Goal: Find specific page/section: Find specific page/section

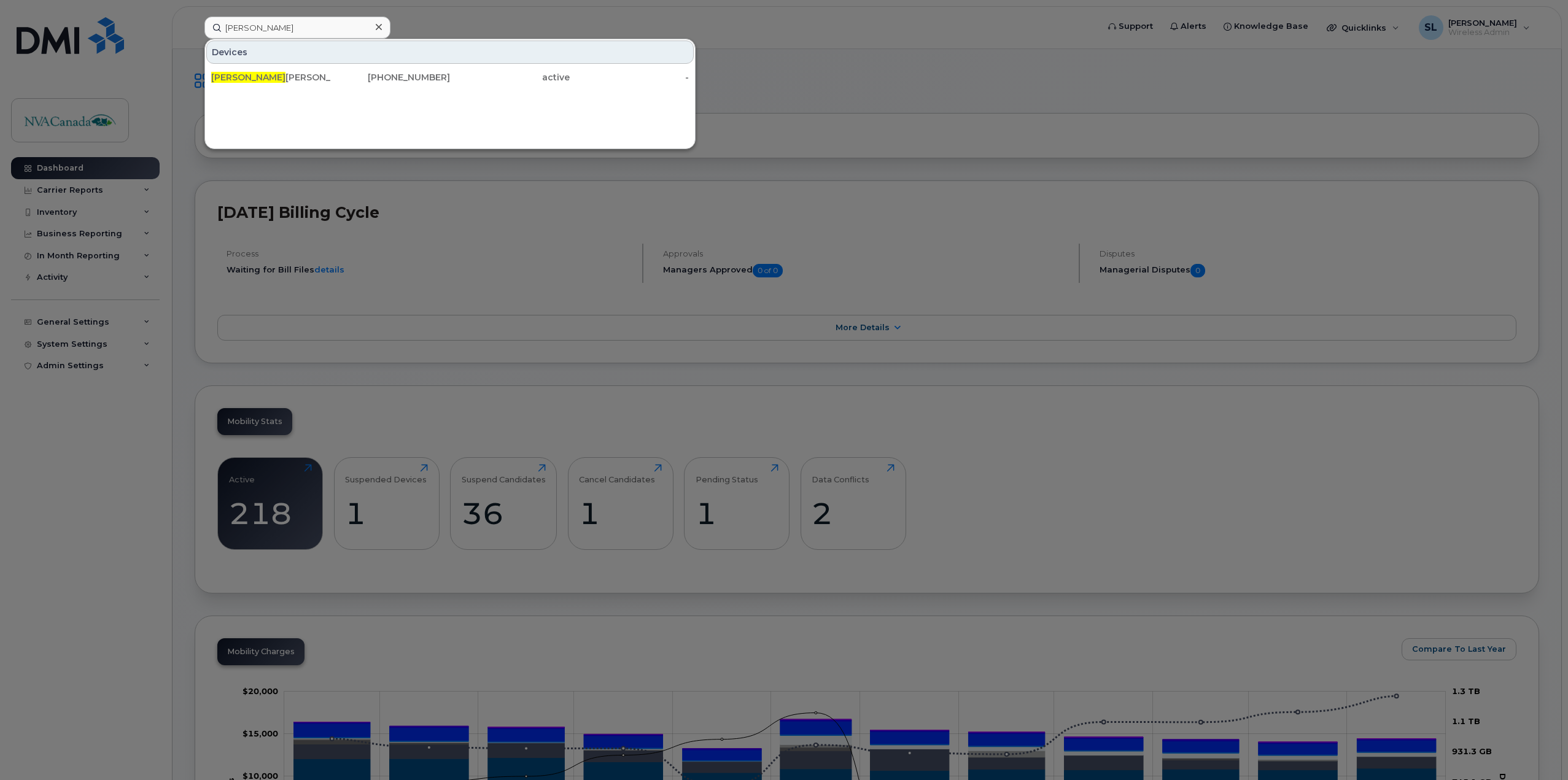
scroll to position [62, 0]
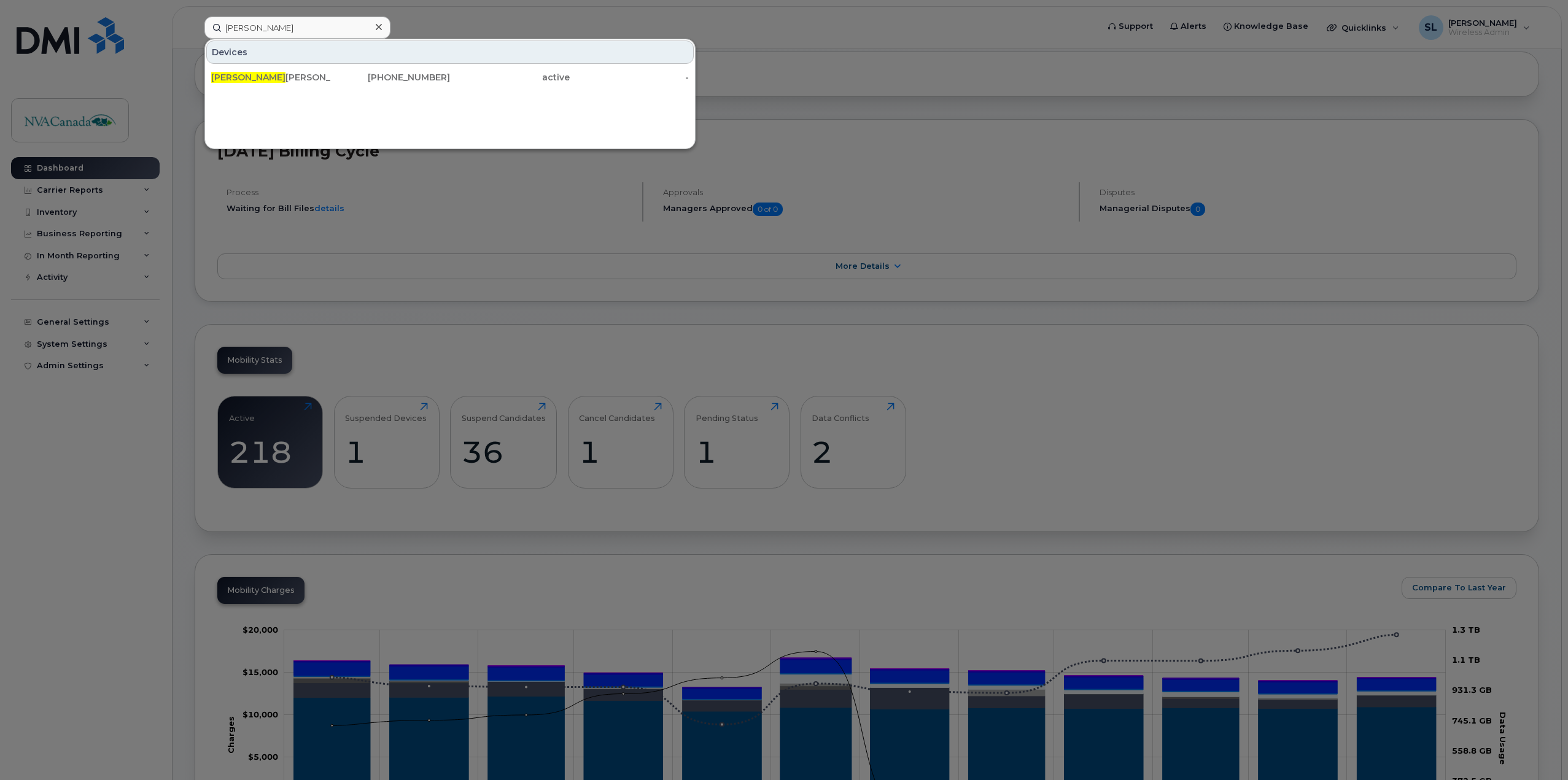
click at [374, 30] on div at bounding box center [378, 27] width 18 height 18
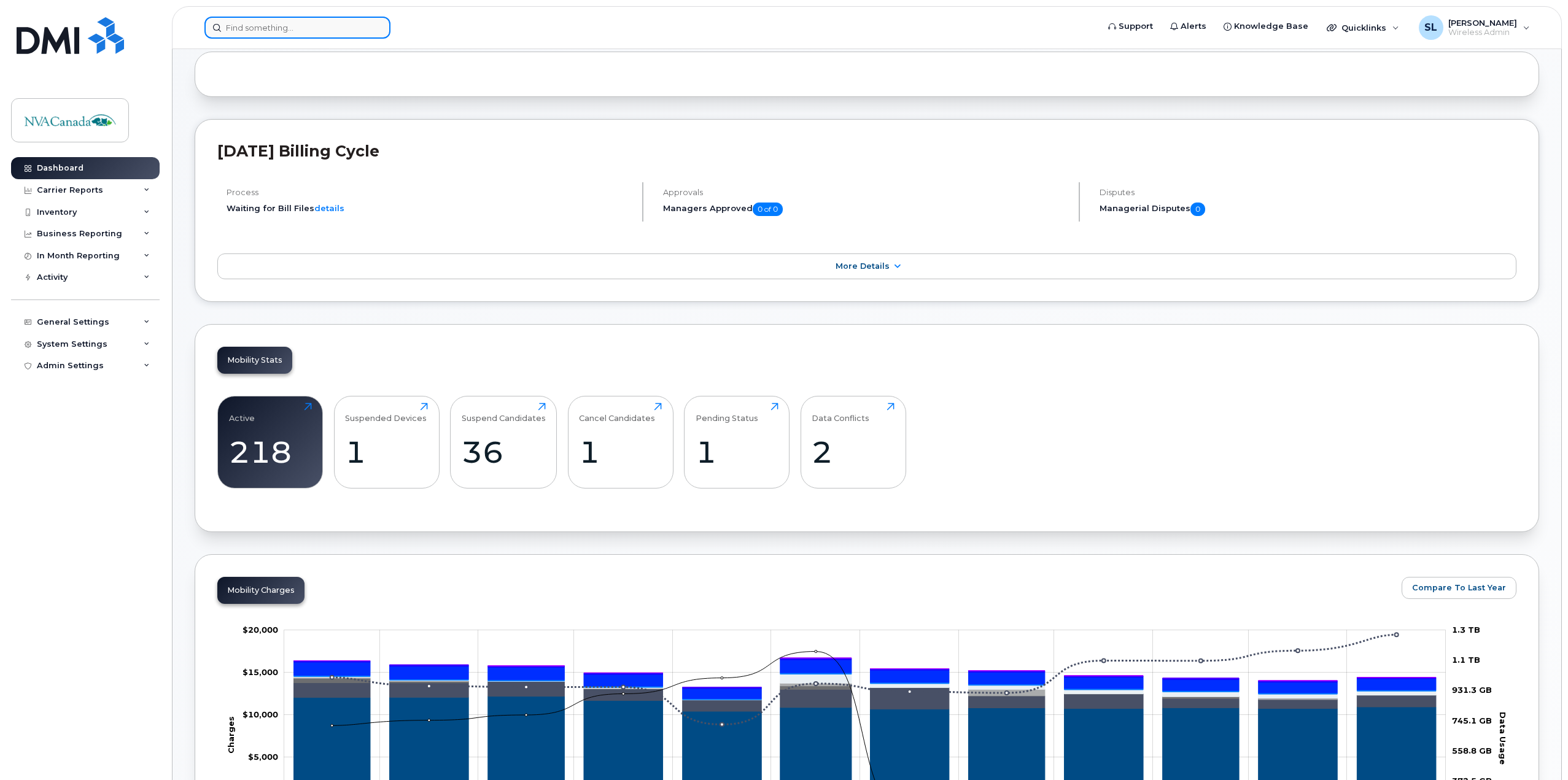
click at [329, 24] on input at bounding box center [297, 27] width 186 height 22
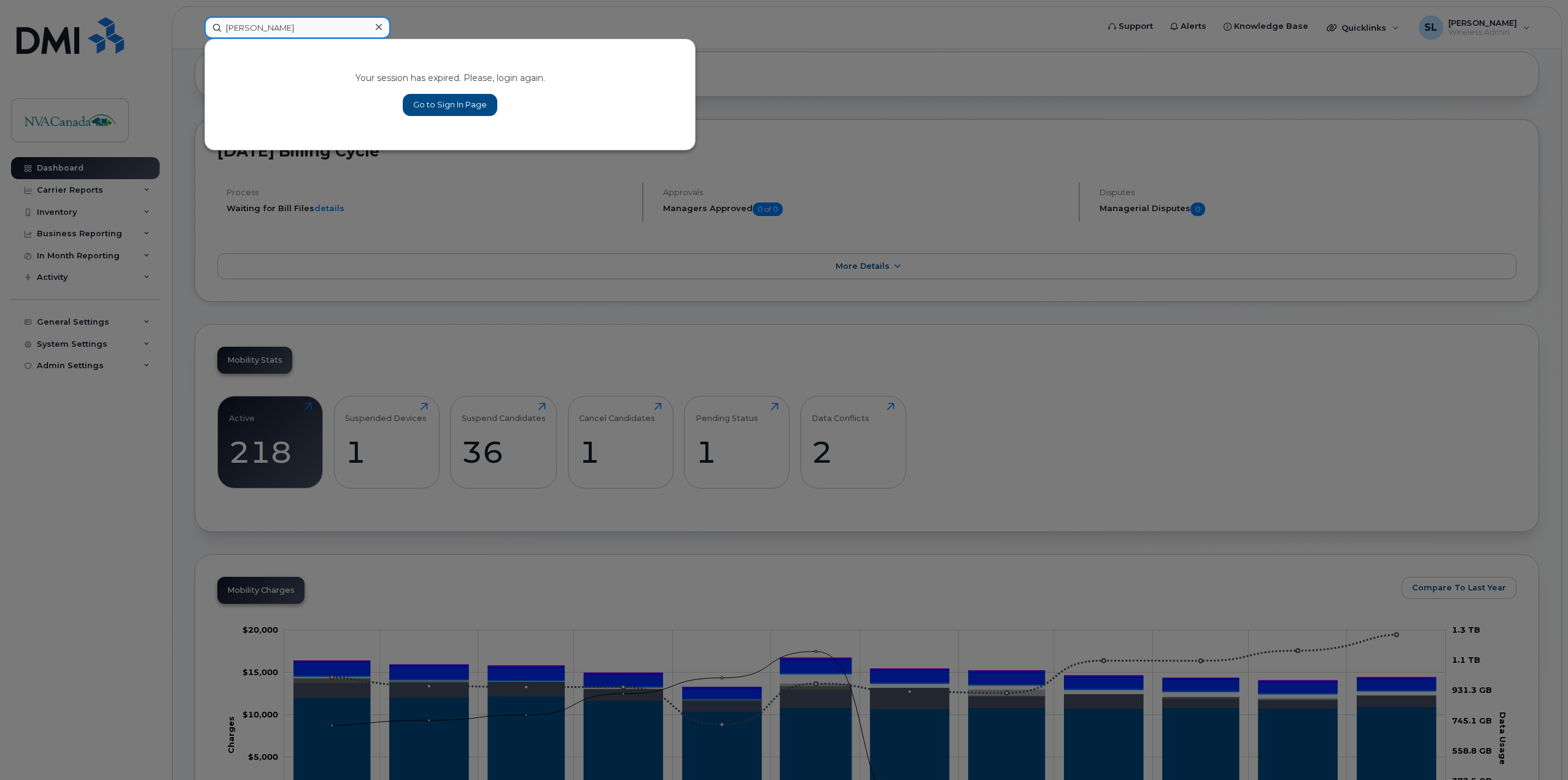
type input "[PERSON_NAME]"
click at [416, 106] on link "Go to Sign In Page" at bounding box center [450, 104] width 94 height 22
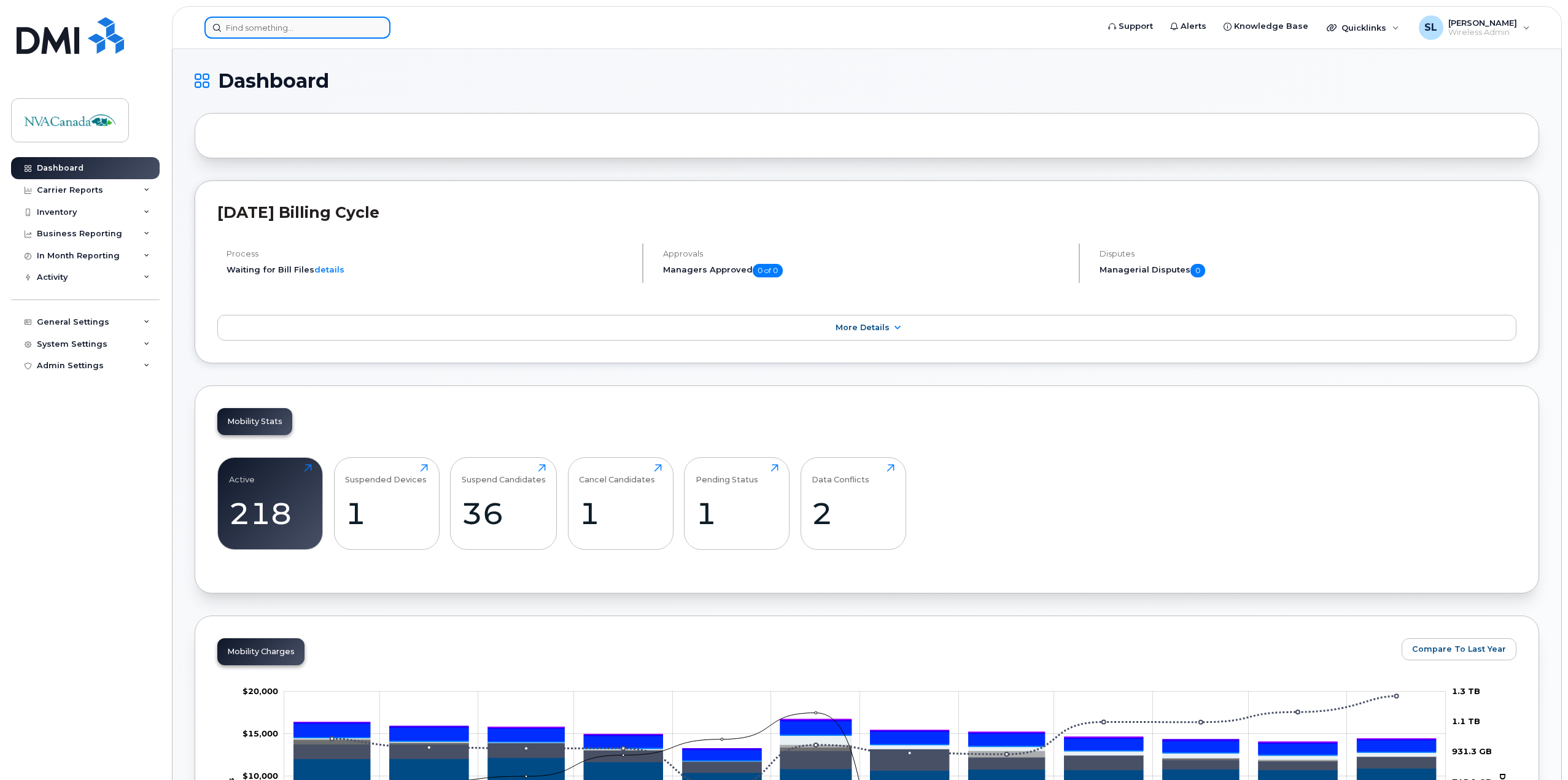
click at [347, 29] on input at bounding box center [297, 27] width 186 height 22
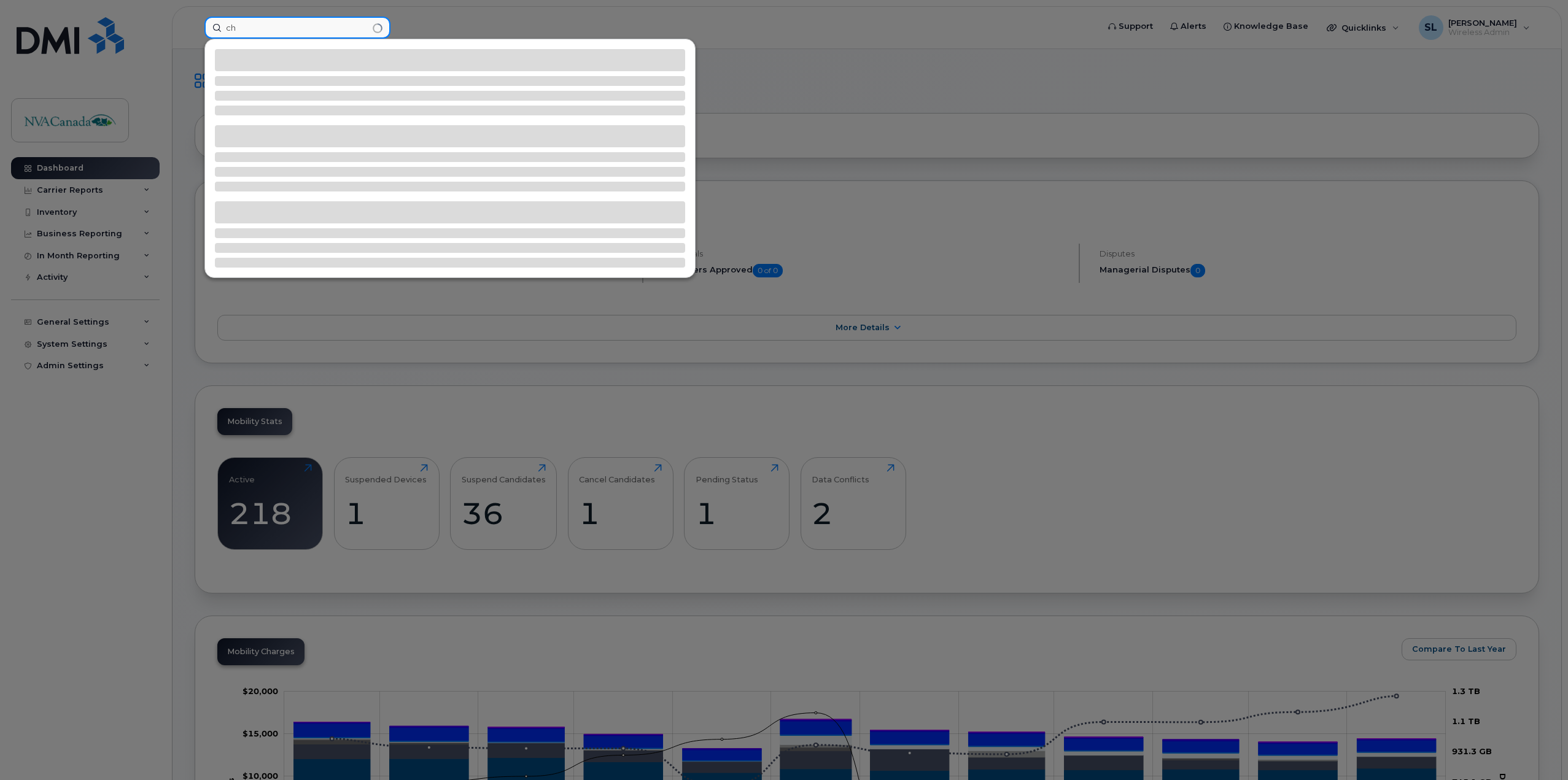
type input "c"
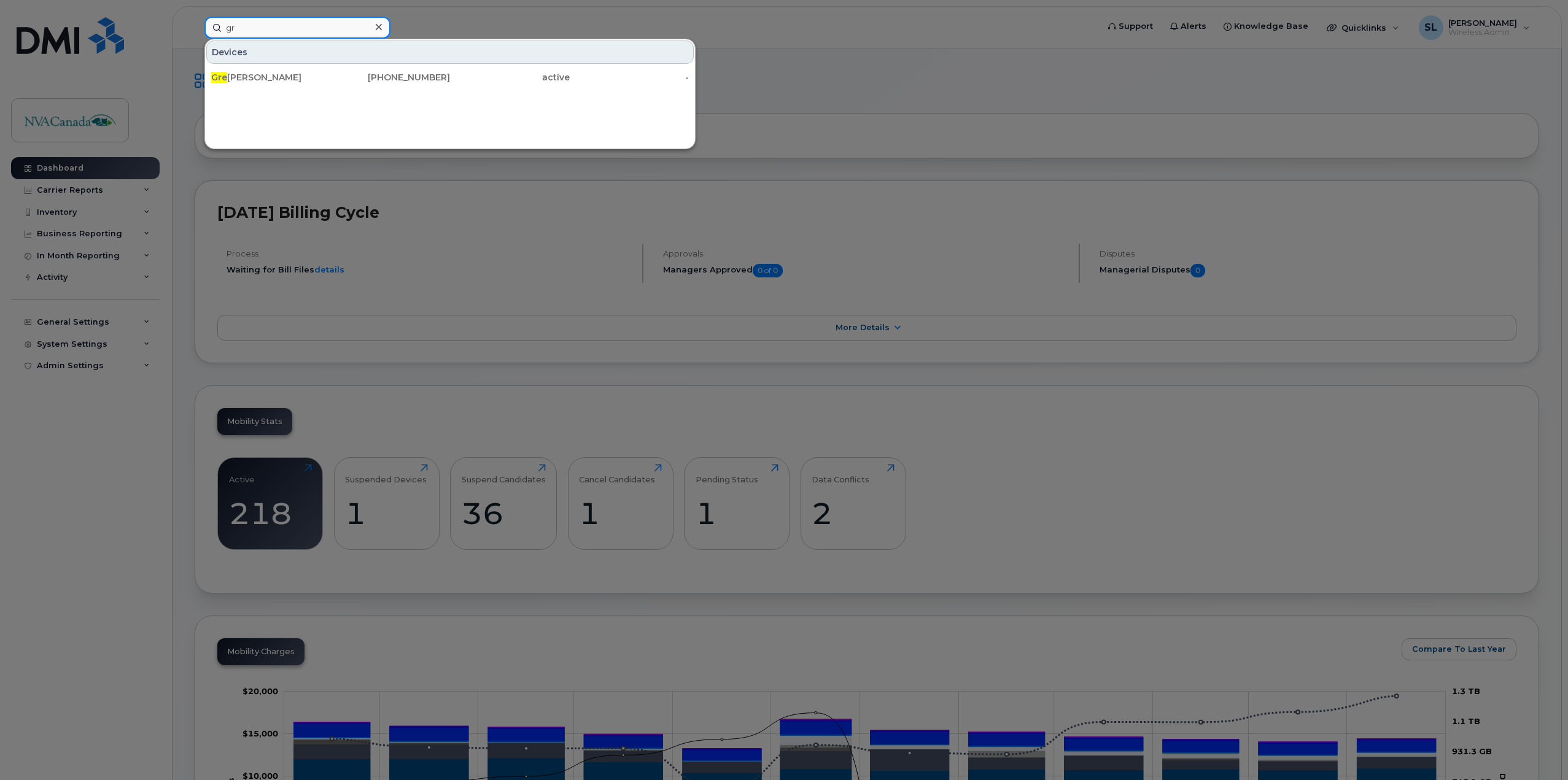
type input "g"
type input "j"
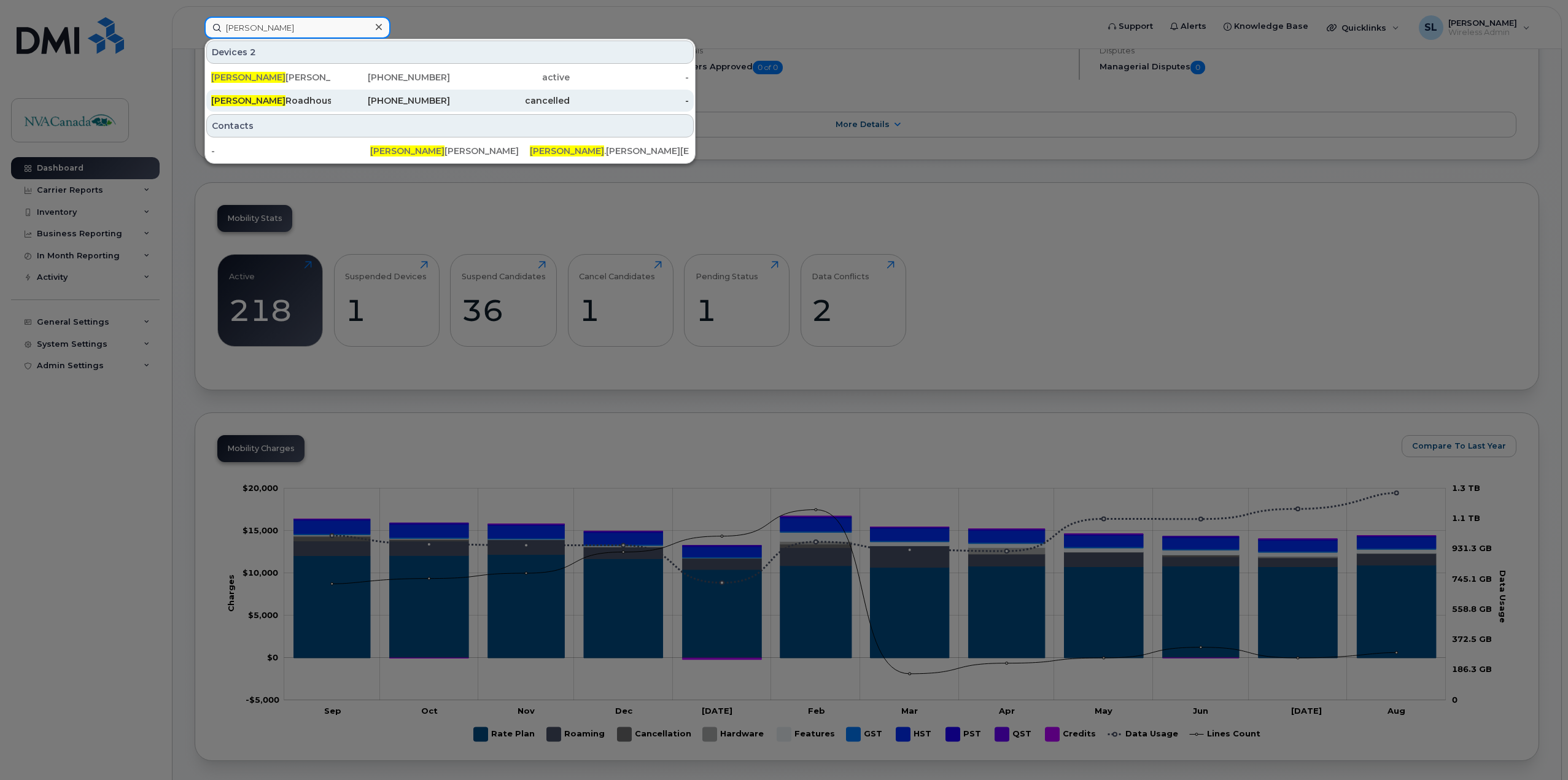
scroll to position [245, 0]
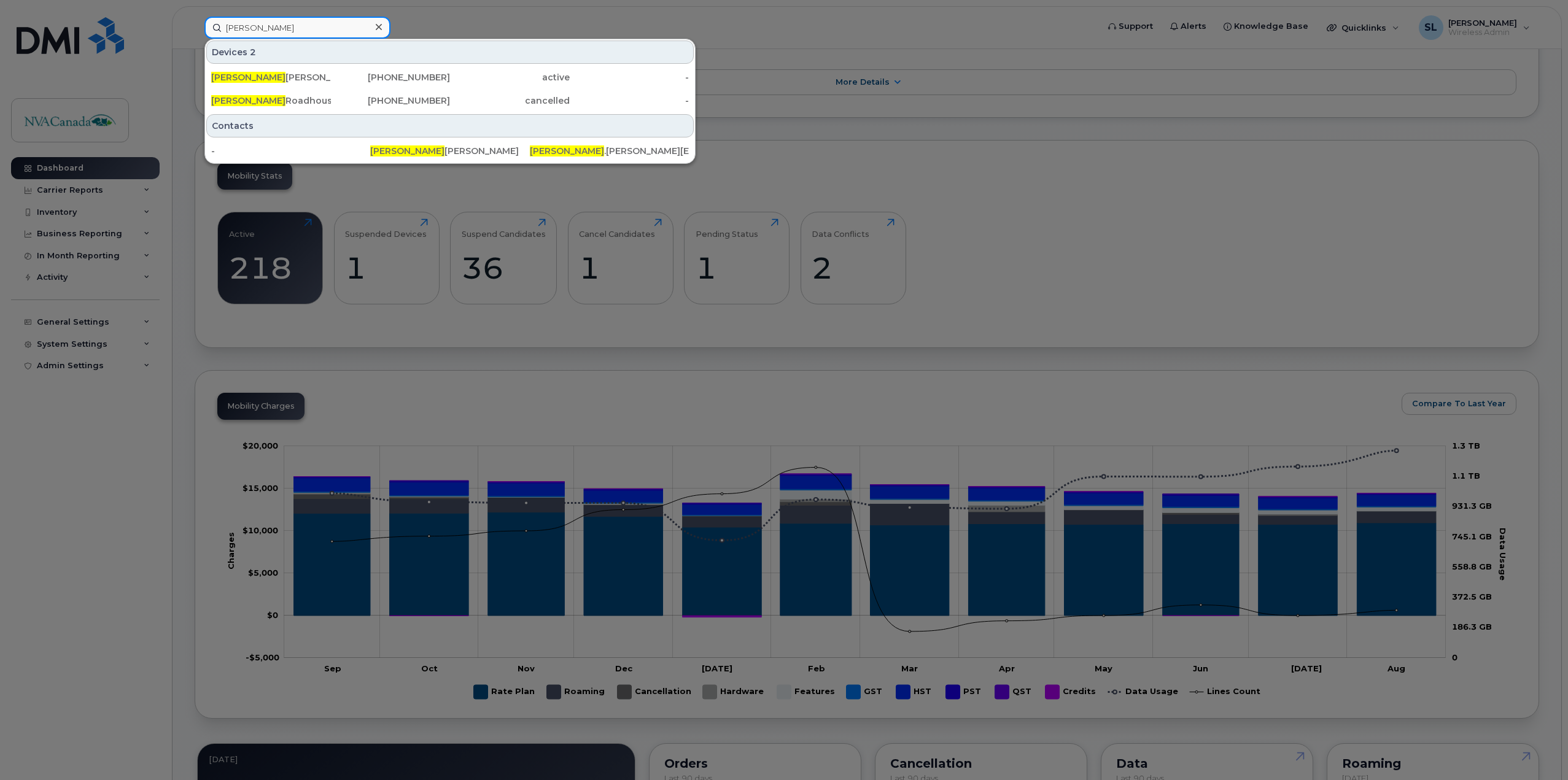
type input "[PERSON_NAME]"
click at [822, 401] on div at bounding box center [784, 390] width 1568 height 780
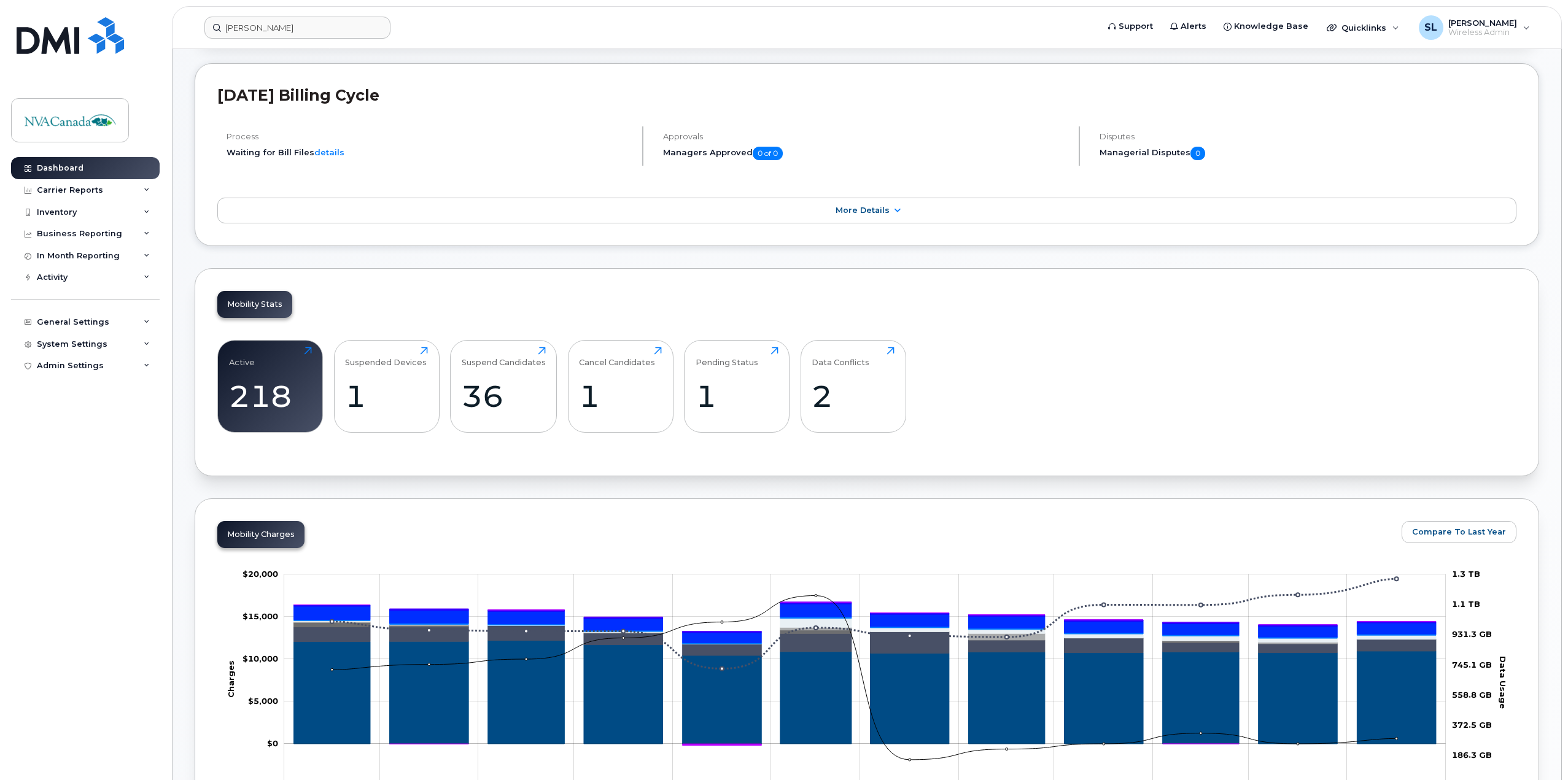
scroll to position [0, 0]
